Goal: Task Accomplishment & Management: Manage account settings

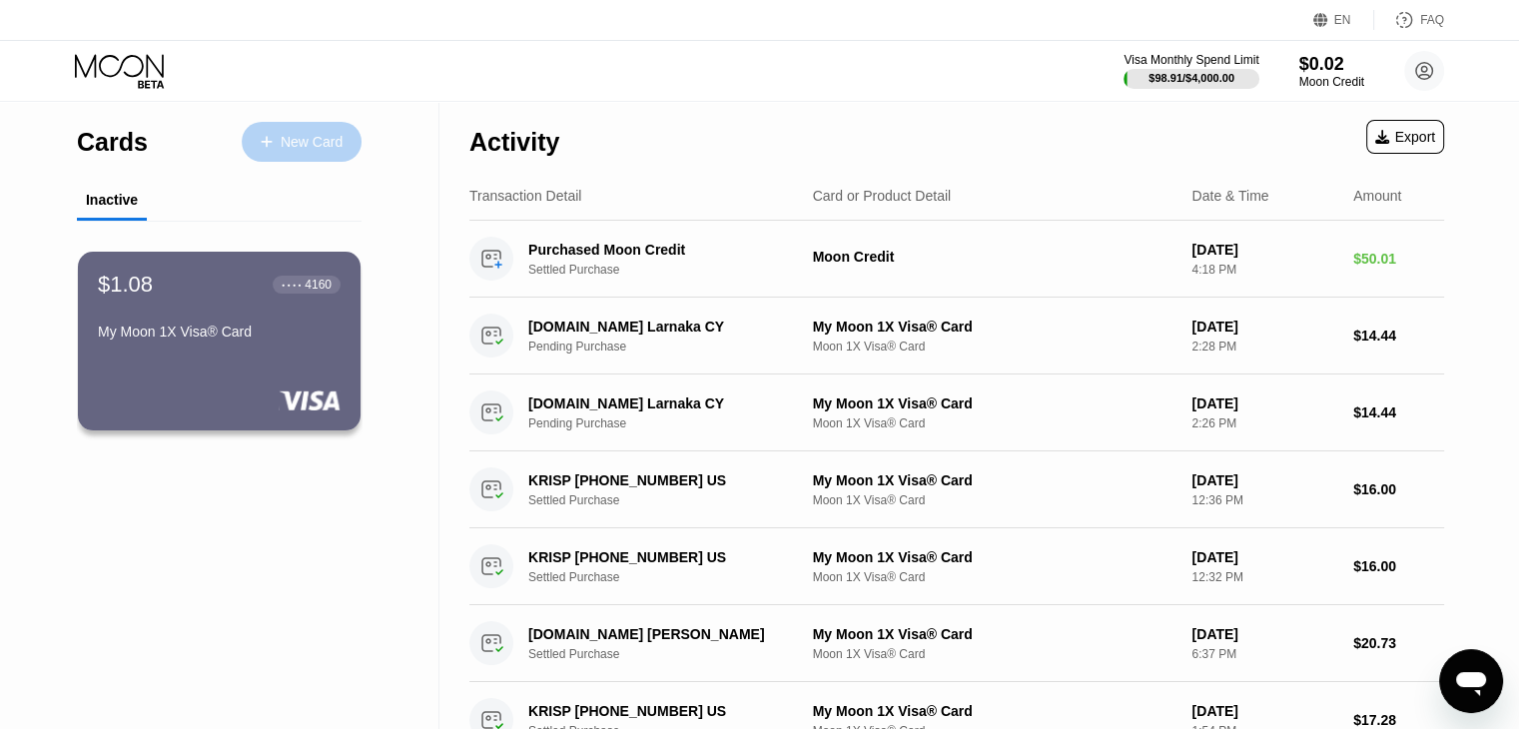
click at [323, 150] on div "New Card" at bounding box center [312, 142] width 62 height 17
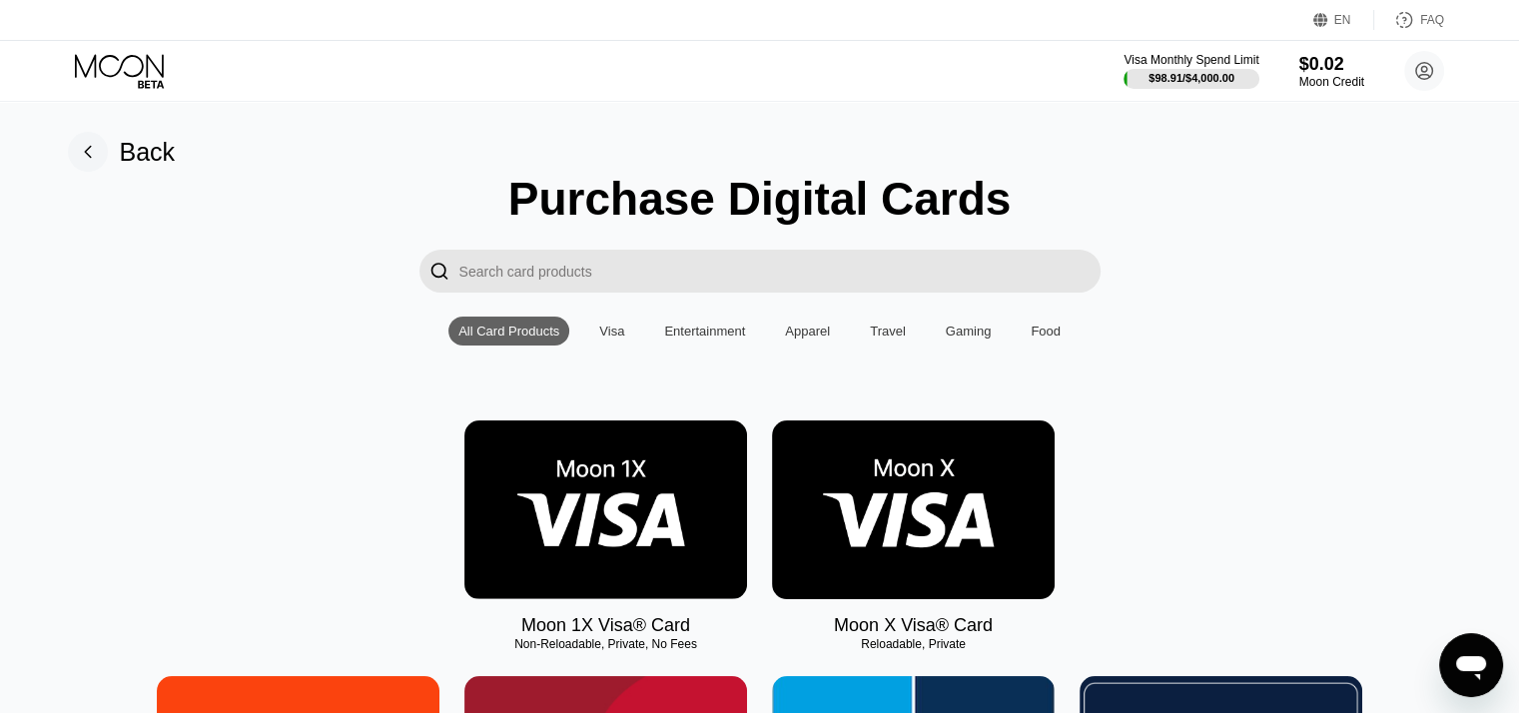
click at [901, 581] on img at bounding box center [913, 509] width 283 height 179
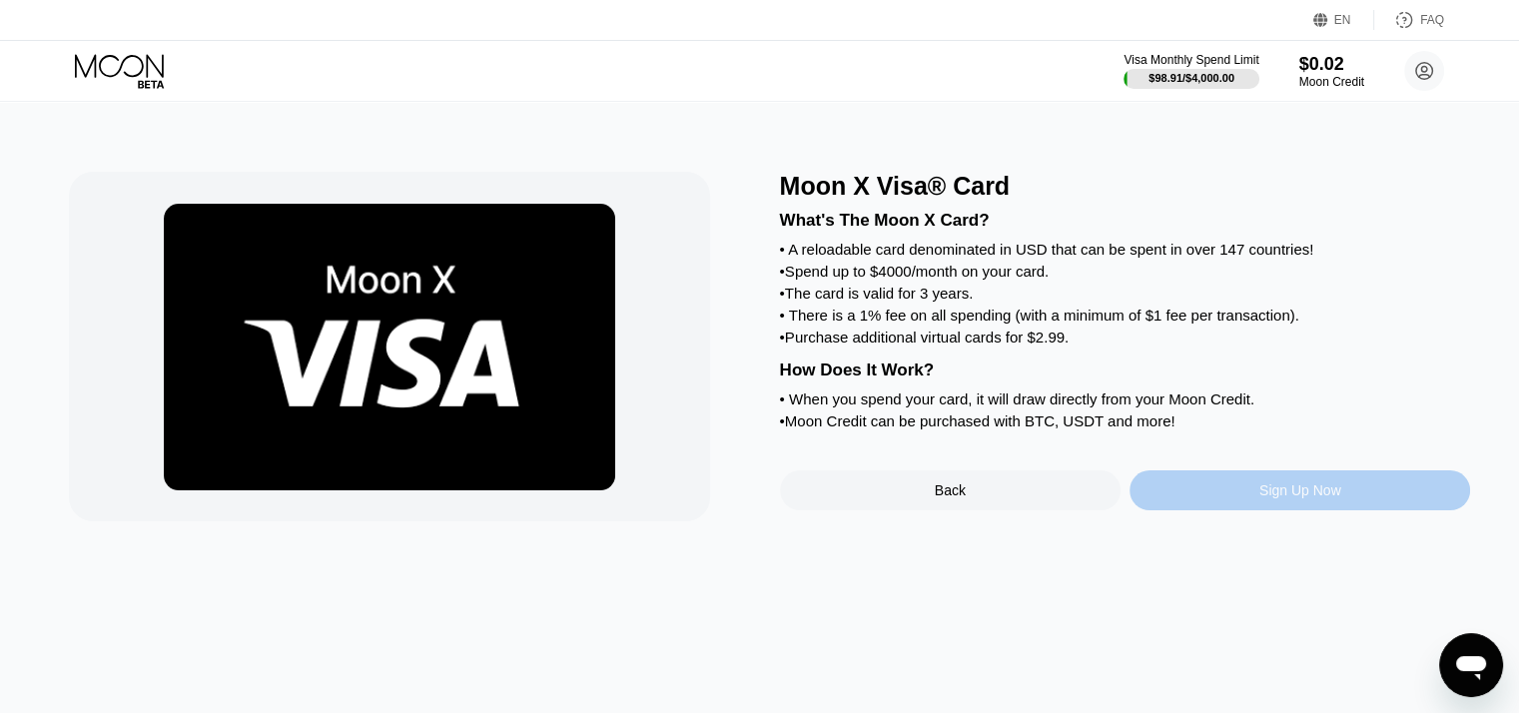
click at [1219, 510] on div "Sign Up Now" at bounding box center [1299, 490] width 340 height 40
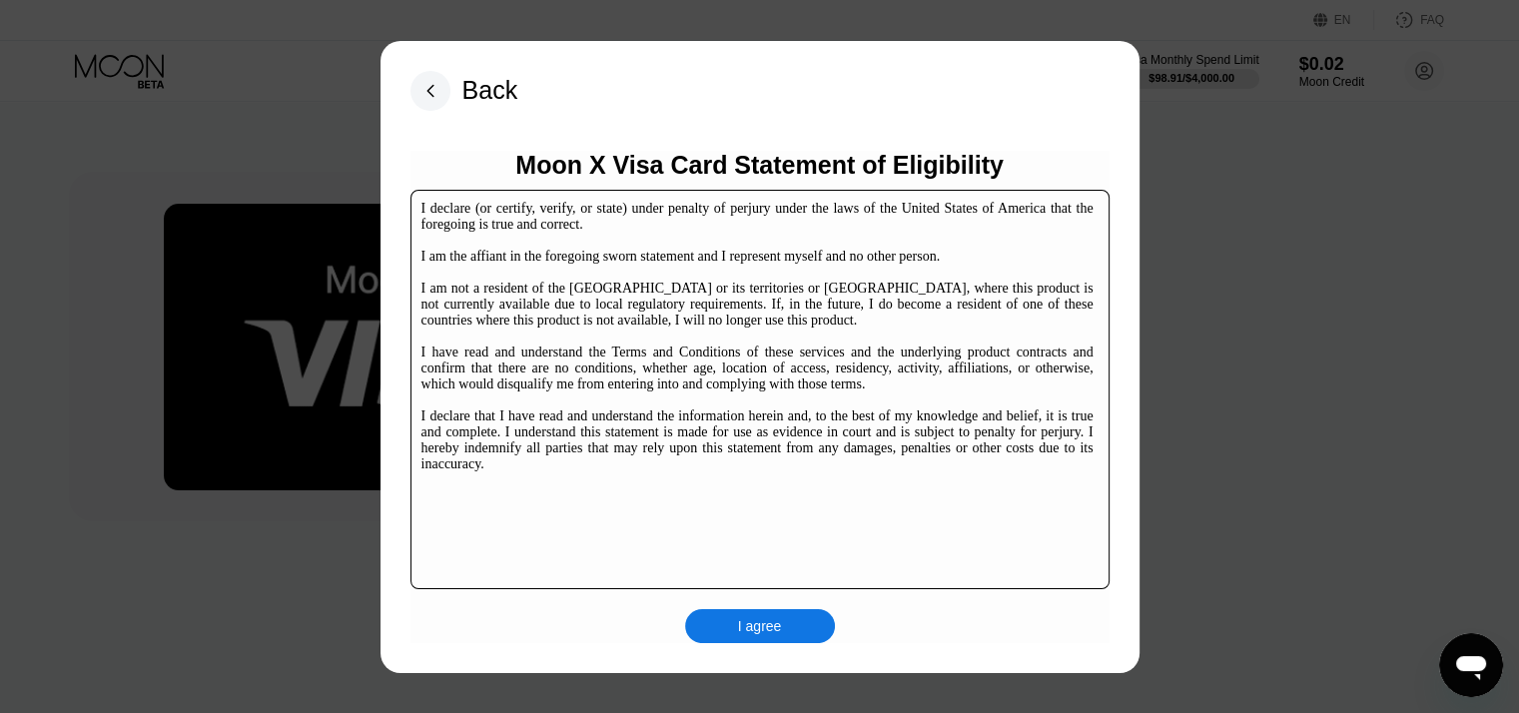
click at [755, 620] on div "I agree" at bounding box center [760, 626] width 44 height 18
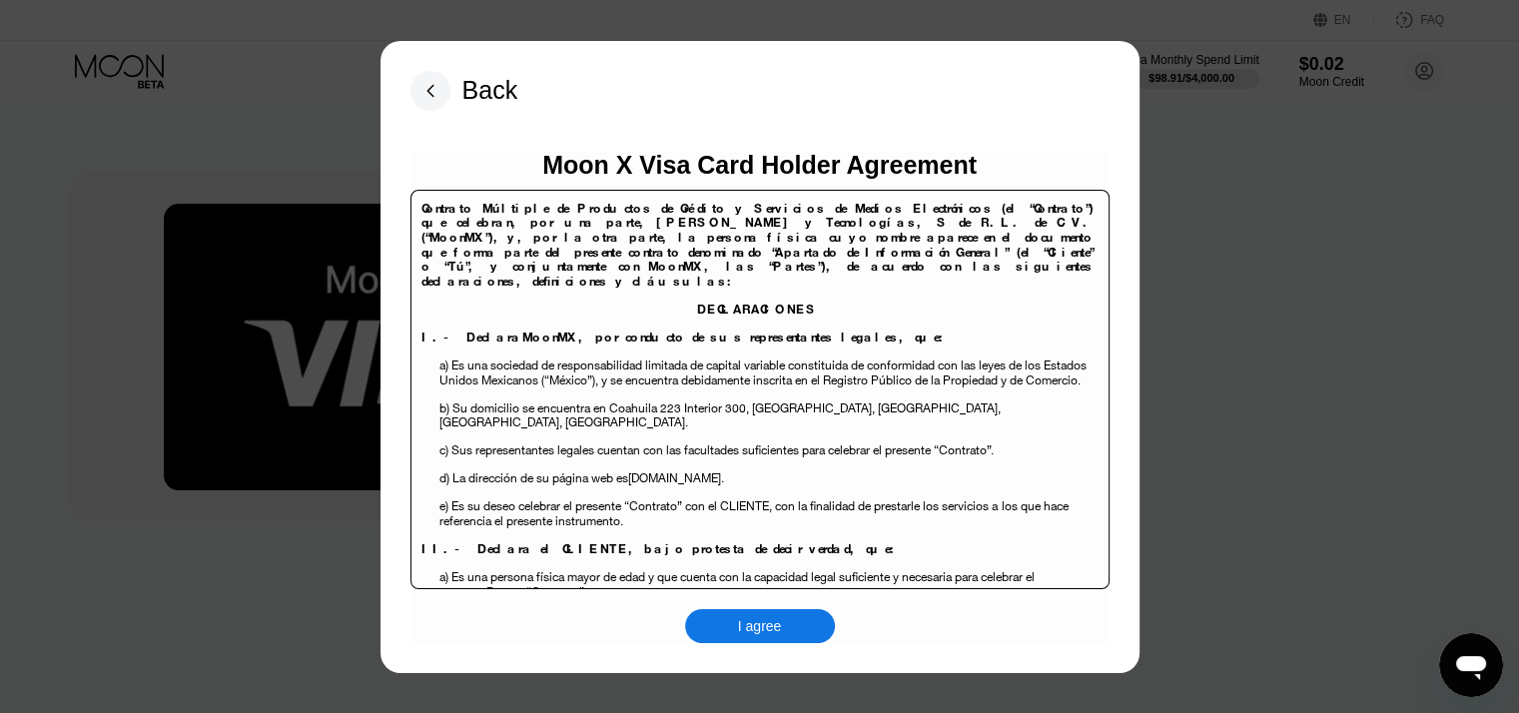
click at [815, 630] on div "I agree" at bounding box center [760, 626] width 150 height 34
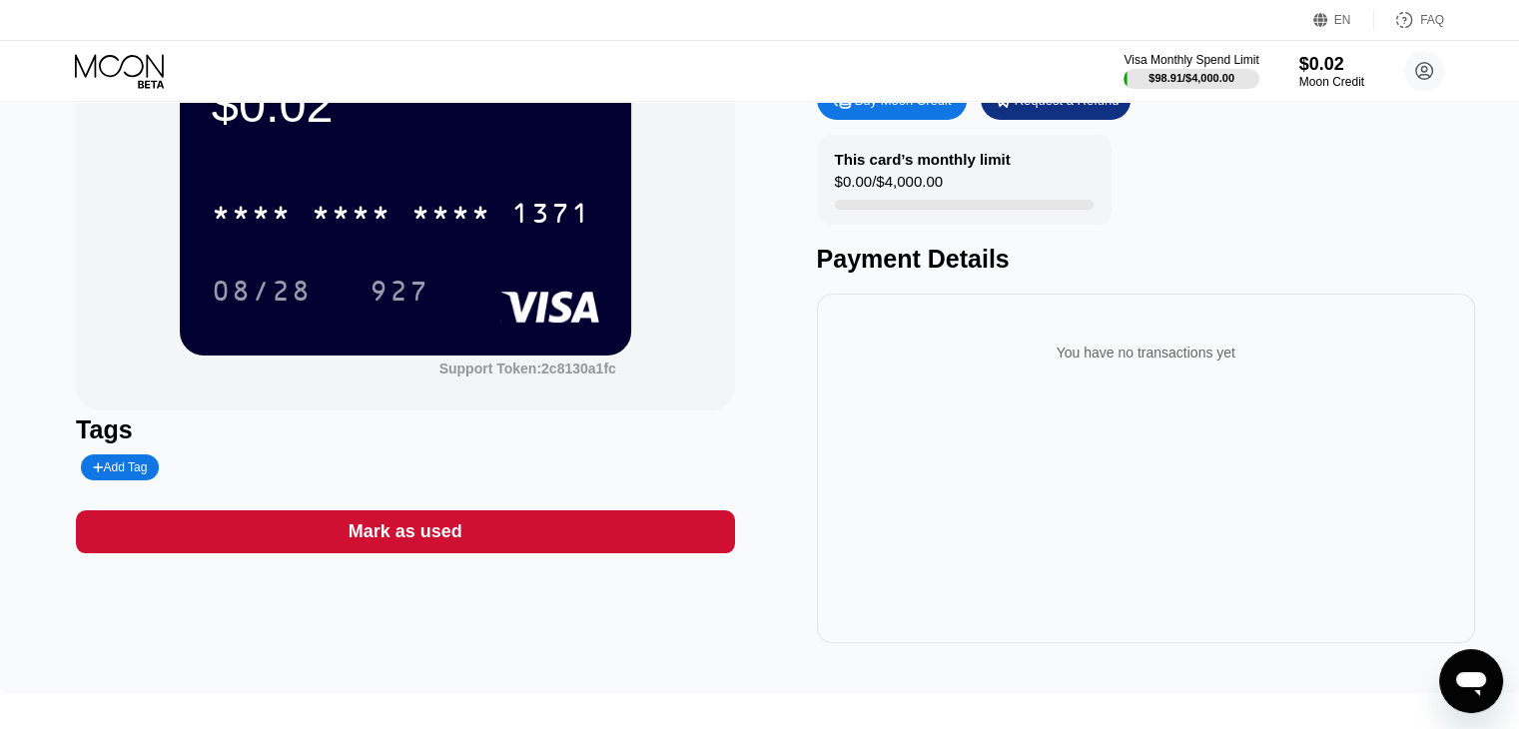
scroll to position [300, 0]
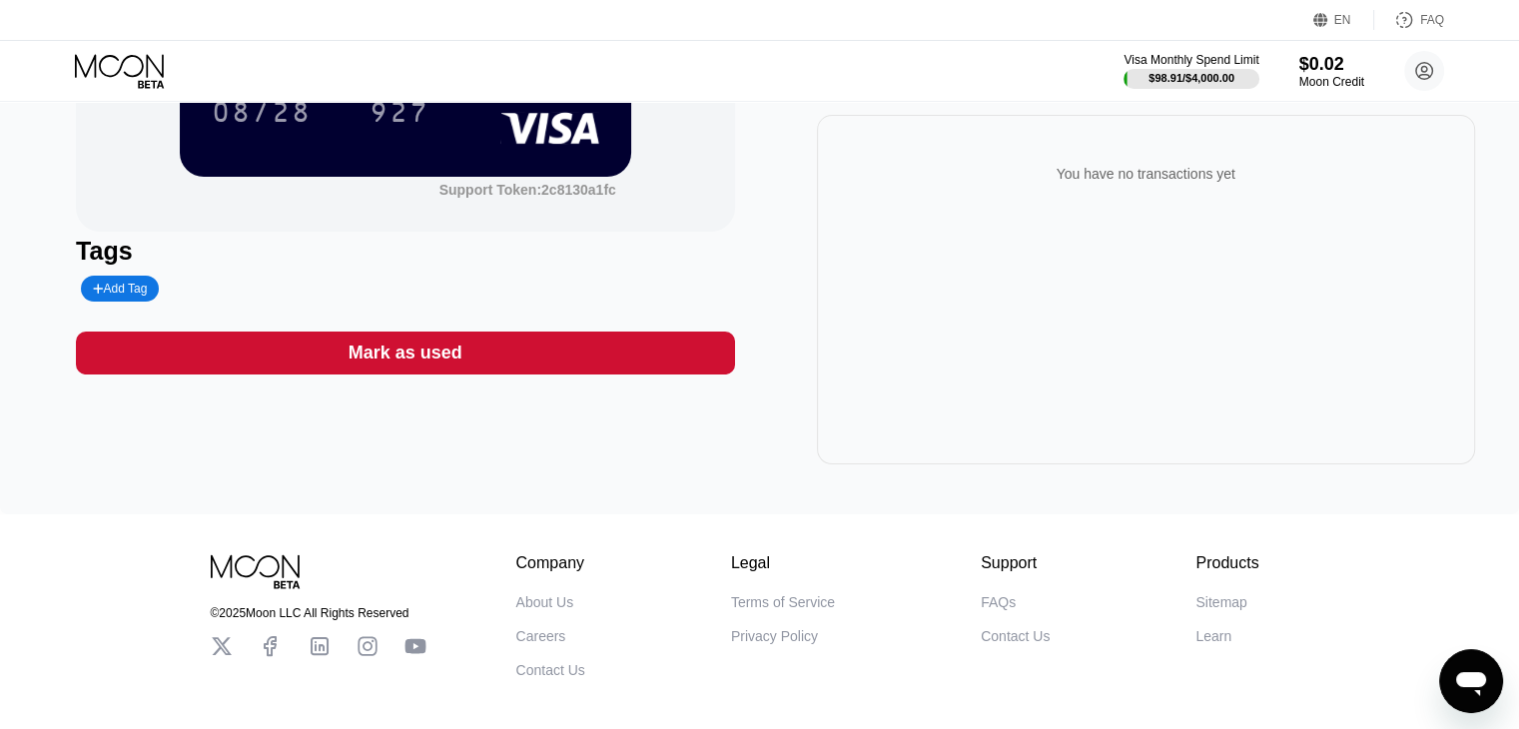
click at [466, 370] on div "Mark as used" at bounding box center [405, 352] width 658 height 43
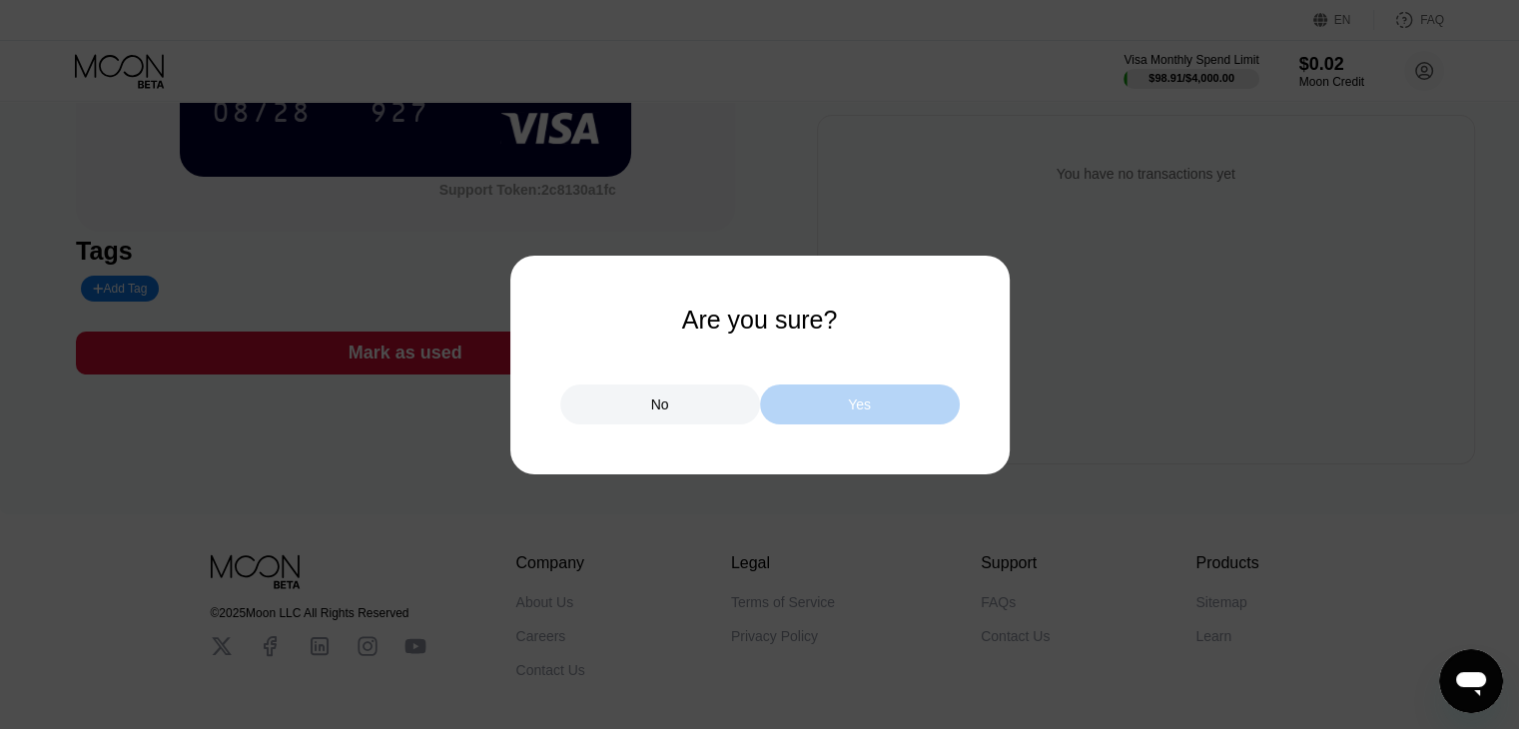
click at [801, 416] on div "Yes" at bounding box center [860, 404] width 200 height 40
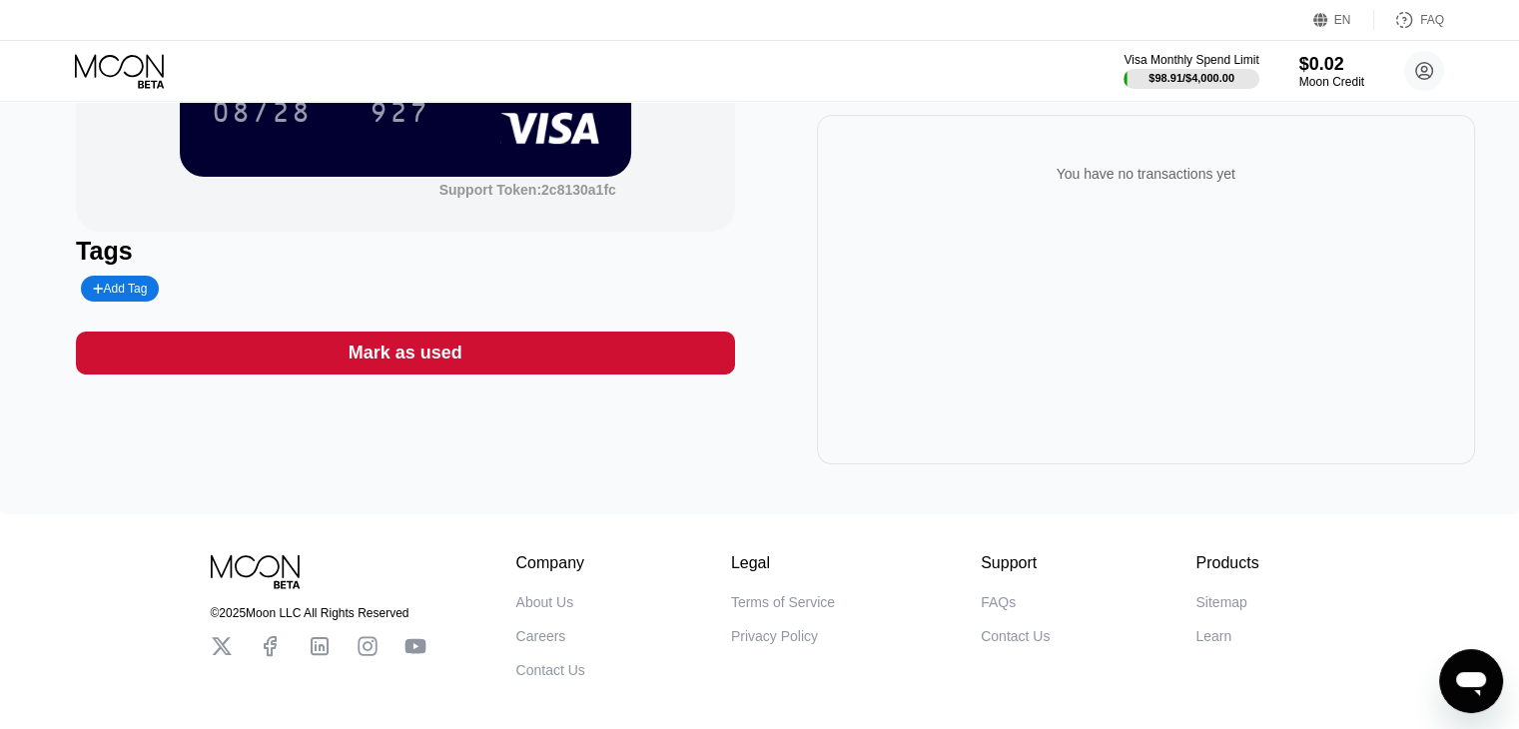
scroll to position [0, 0]
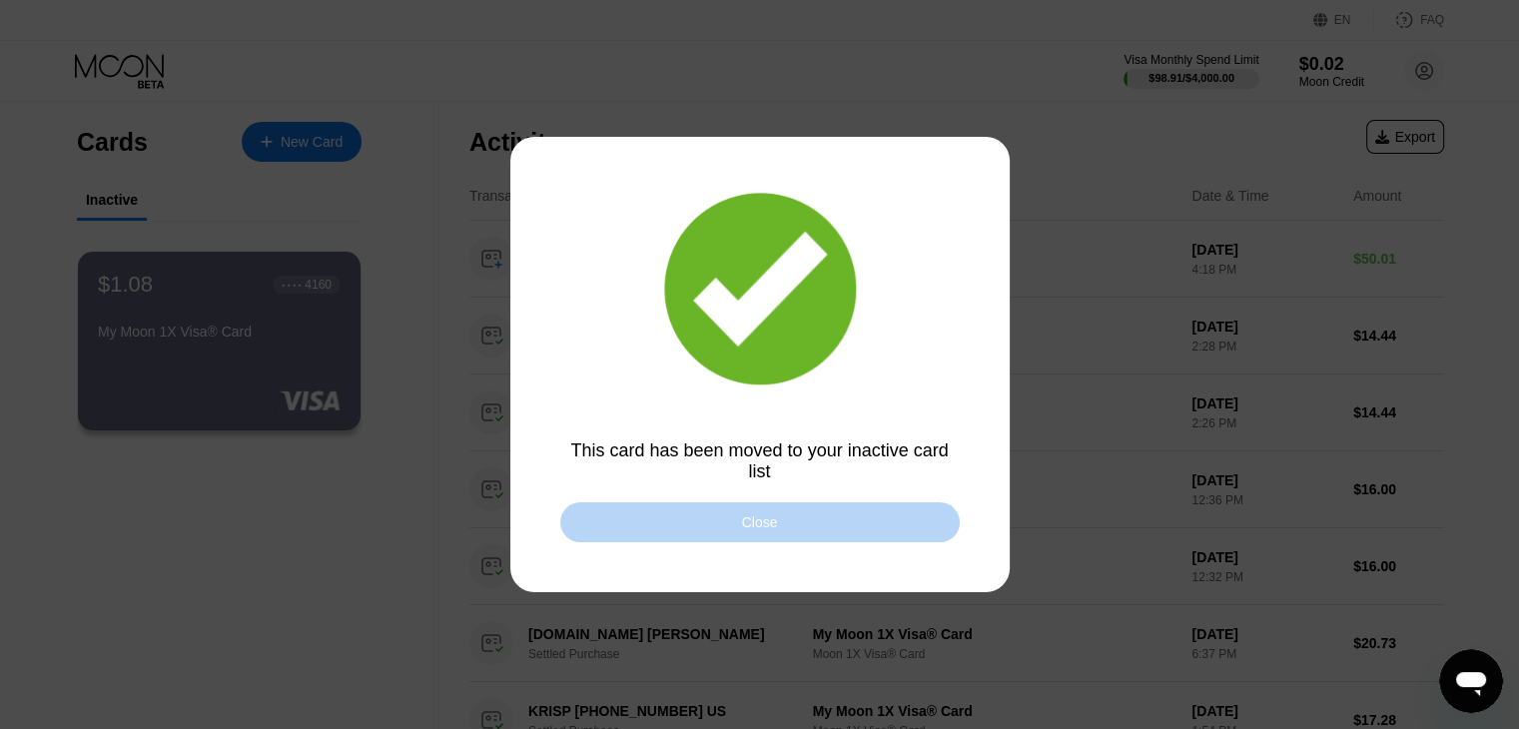
click at [794, 528] on div "Close" at bounding box center [759, 522] width 399 height 40
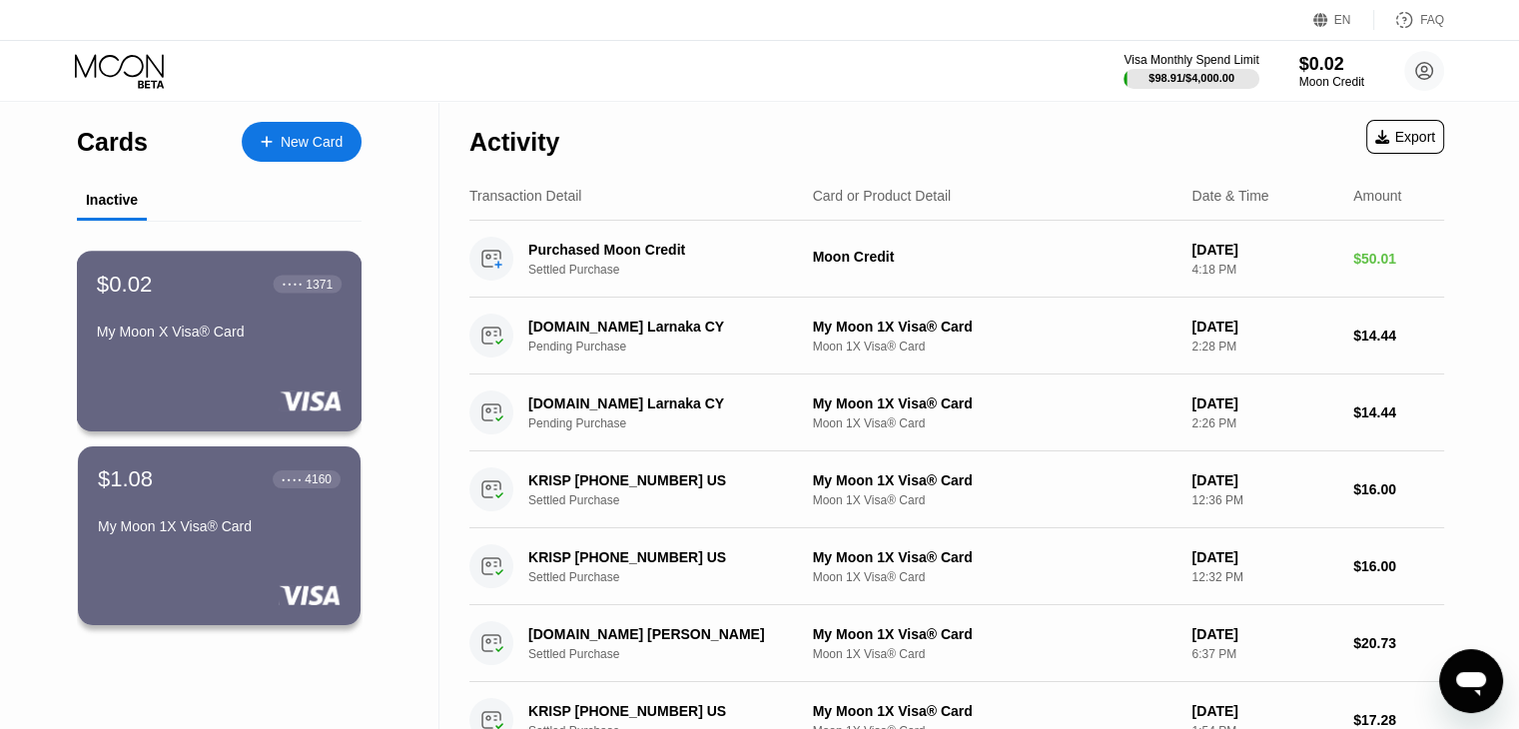
click at [198, 394] on div at bounding box center [219, 400] width 245 height 20
click at [244, 491] on div "$1.08 ● ● ● ● 4160" at bounding box center [219, 478] width 245 height 26
click at [158, 281] on div "$0.02 ● ● ● ● 1371" at bounding box center [219, 284] width 245 height 26
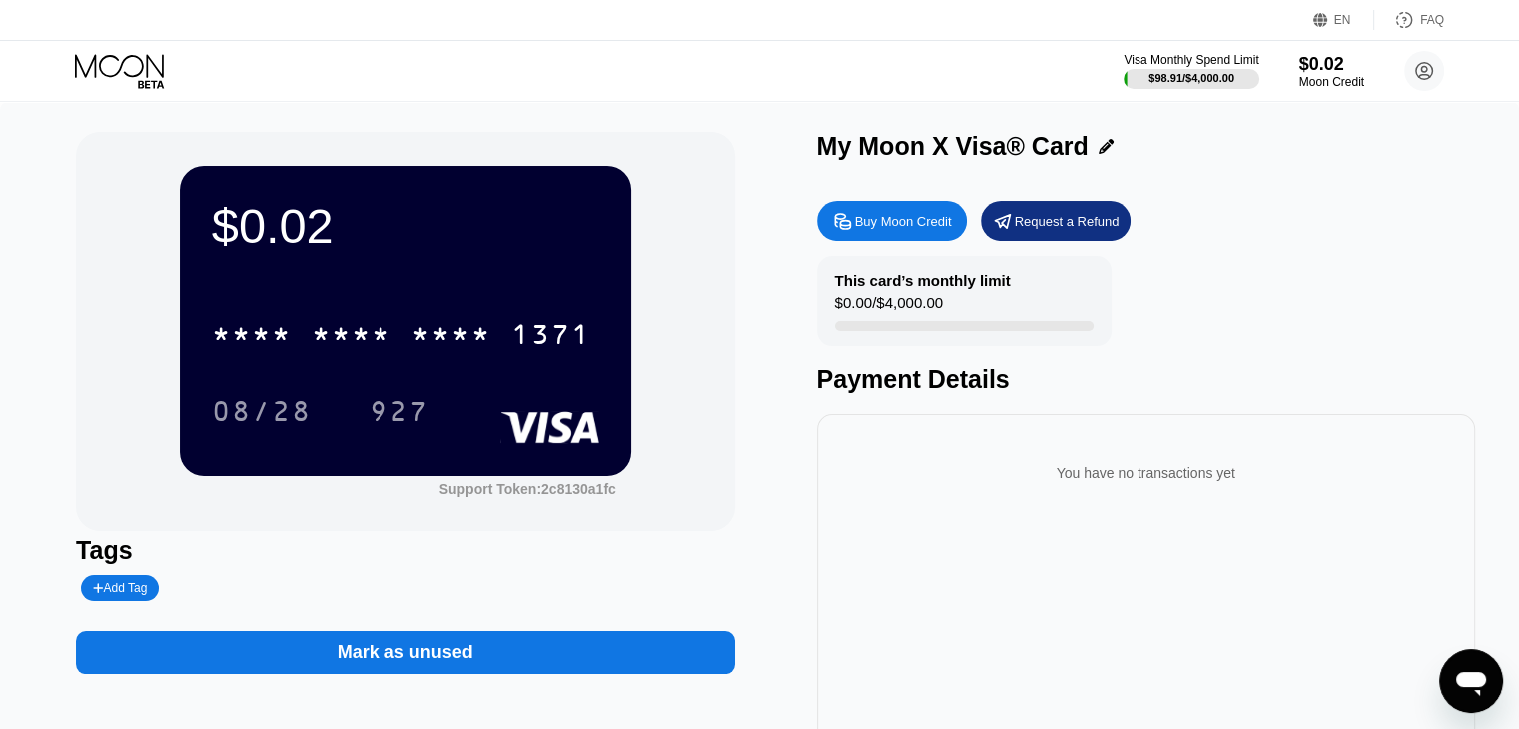
click at [817, 377] on div "Payment Details" at bounding box center [1146, 379] width 658 height 29
click at [112, 81] on icon at bounding box center [121, 71] width 93 height 35
